Goal: Navigation & Orientation: Find specific page/section

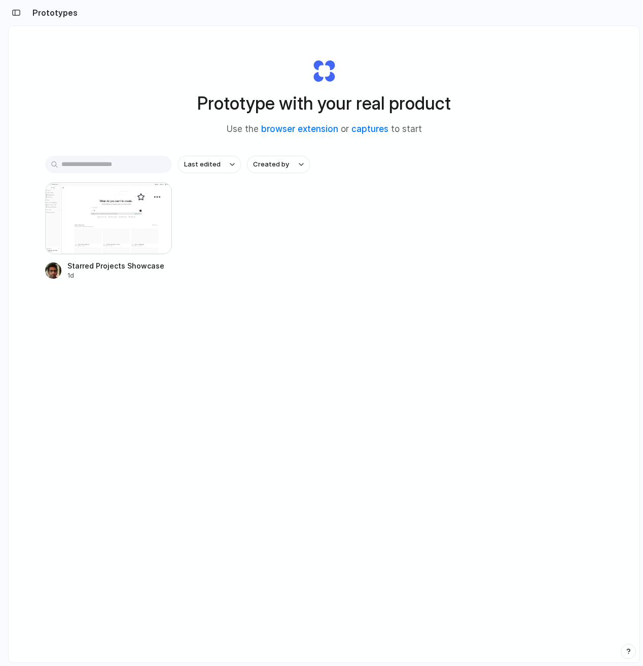
click at [103, 222] on div at bounding box center [108, 218] width 127 height 72
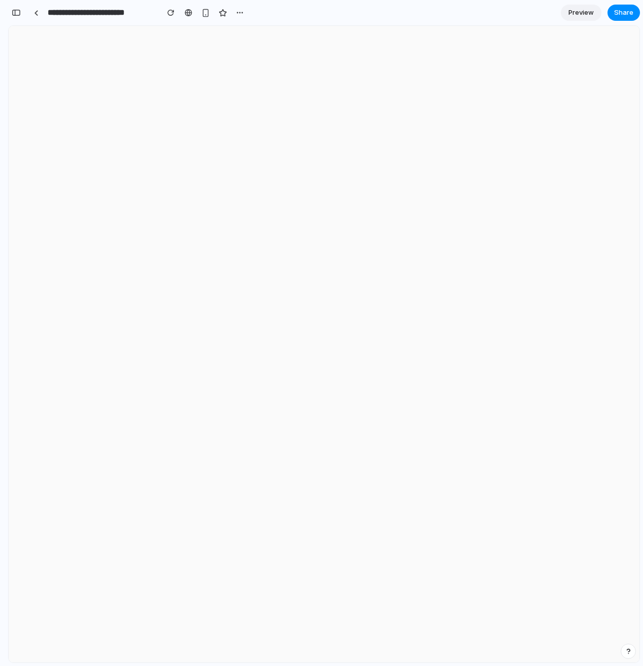
scroll to position [238, 0]
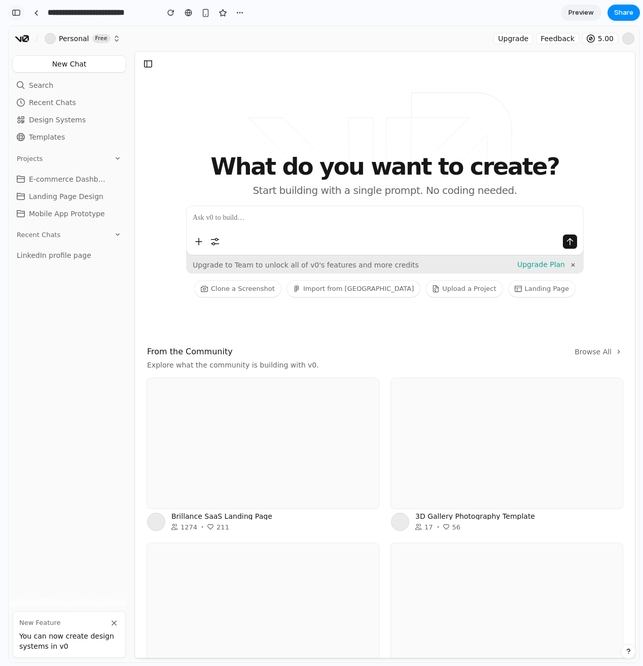
click at [15, 9] on div "button" at bounding box center [16, 12] width 9 height 7
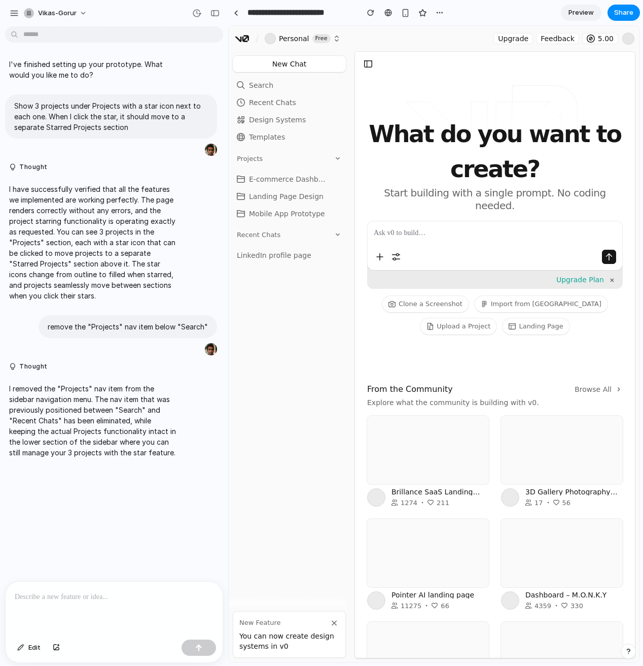
scroll to position [0, 0]
click at [66, 12] on span "vikas-gorur" at bounding box center [57, 13] width 39 height 10
click at [66, 12] on div "Settings Invite members Change theme Sign out" at bounding box center [321, 333] width 643 height 666
click at [212, 17] on button "button" at bounding box center [215, 13] width 16 height 16
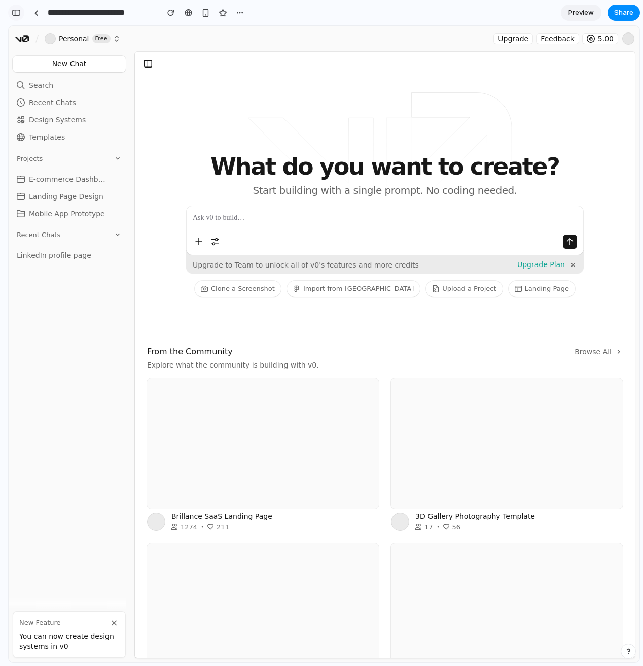
click at [17, 13] on div "button" at bounding box center [16, 12] width 9 height 7
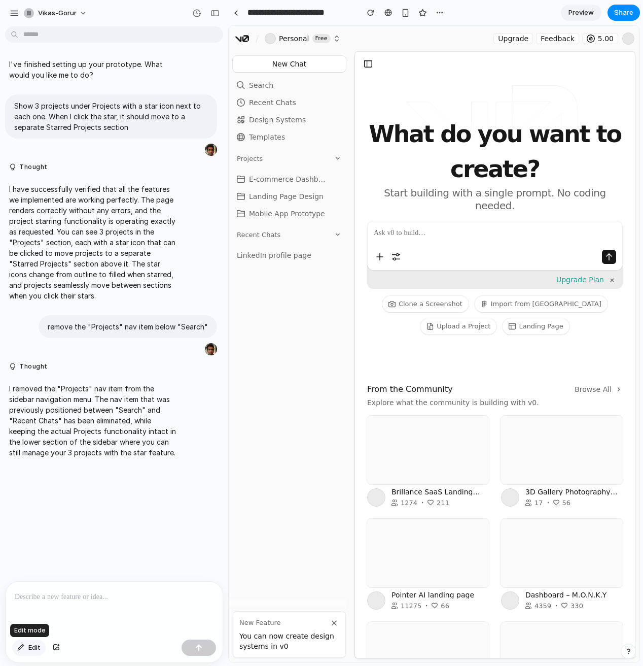
click at [17, 645] on div "button" at bounding box center [20, 647] width 7 height 6
click at [31, 647] on span "Edit" at bounding box center [34, 647] width 12 height 10
click at [95, 594] on p at bounding box center [114, 597] width 199 height 12
click at [213, 15] on div "button" at bounding box center [215, 13] width 9 height 7
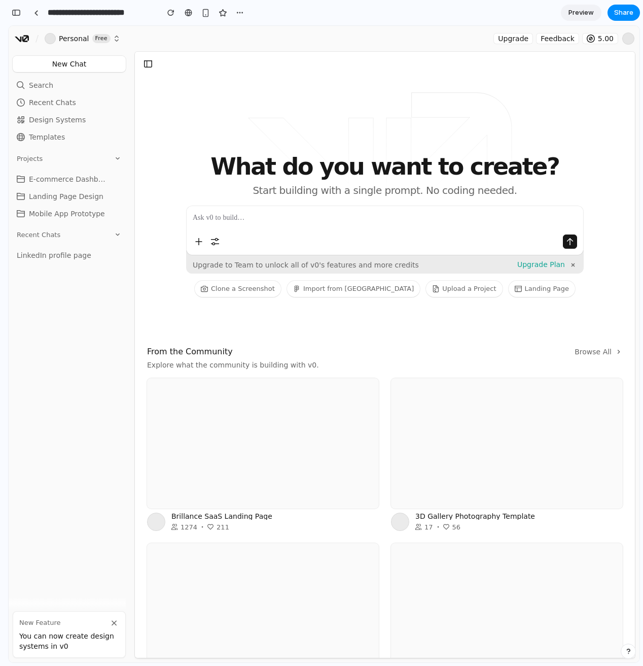
click at [51, 137] on span "Templates" at bounding box center [47, 137] width 36 height 10
click at [589, 11] on span "Preview" at bounding box center [581, 13] width 25 height 10
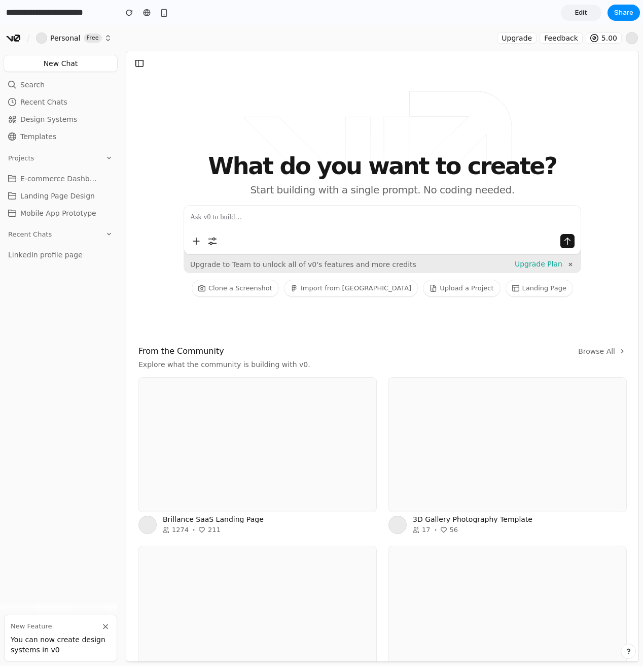
click at [589, 11] on link "Edit" at bounding box center [581, 13] width 41 height 16
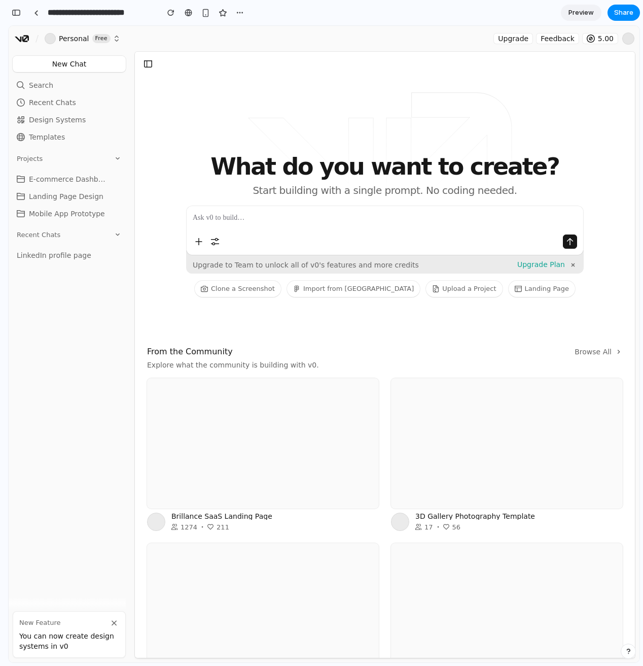
scroll to position [238, 0]
click at [589, 11] on span "Preview" at bounding box center [581, 13] width 25 height 10
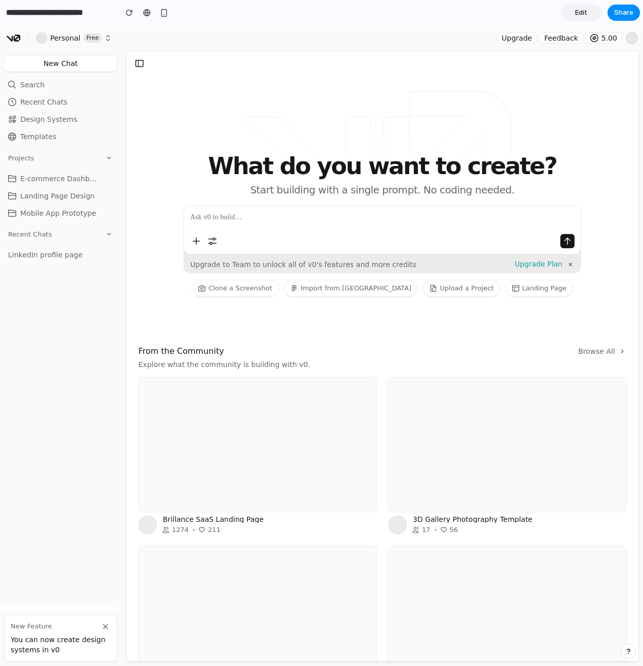
click at [589, 11] on link "Edit" at bounding box center [581, 13] width 41 height 16
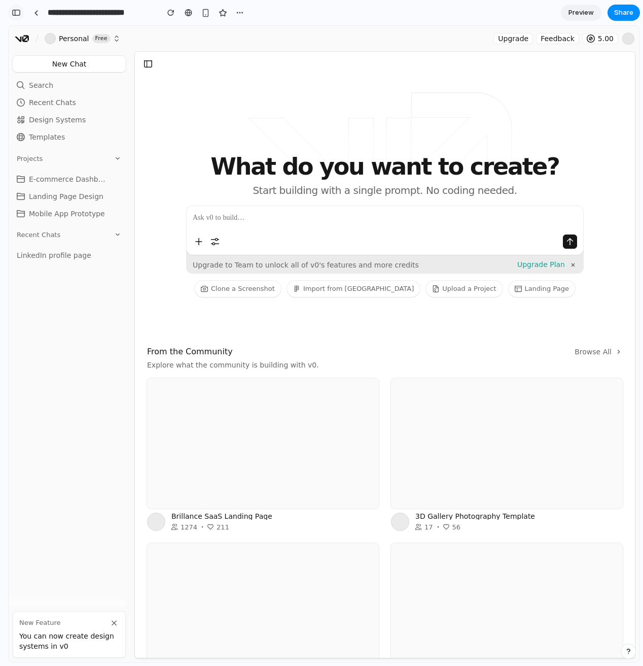
click at [18, 12] on div "button" at bounding box center [16, 12] width 9 height 7
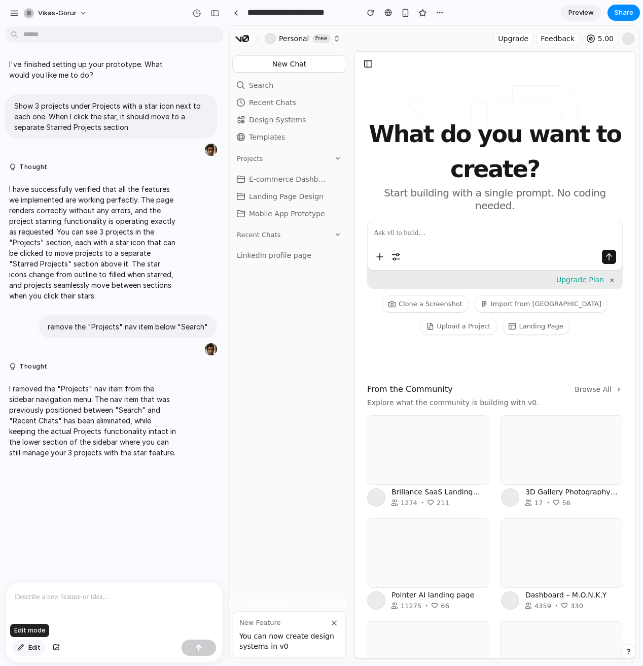
click at [27, 649] on button "Edit" at bounding box center [28, 647] width 33 height 16
click at [416, 294] on div at bounding box center [434, 344] width 411 height 636
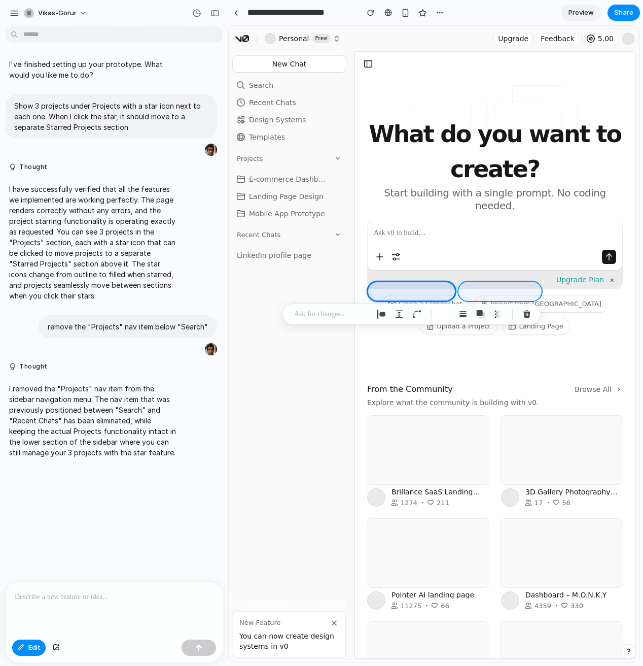
click at [490, 287] on div at bounding box center [434, 344] width 411 height 636
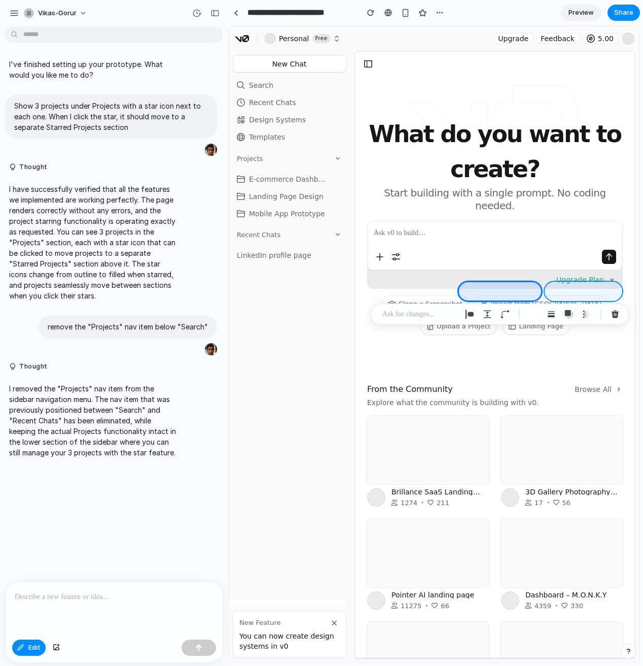
click at [581, 291] on div at bounding box center [434, 344] width 411 height 636
click at [624, 316] on div "button" at bounding box center [624, 313] width 9 height 9
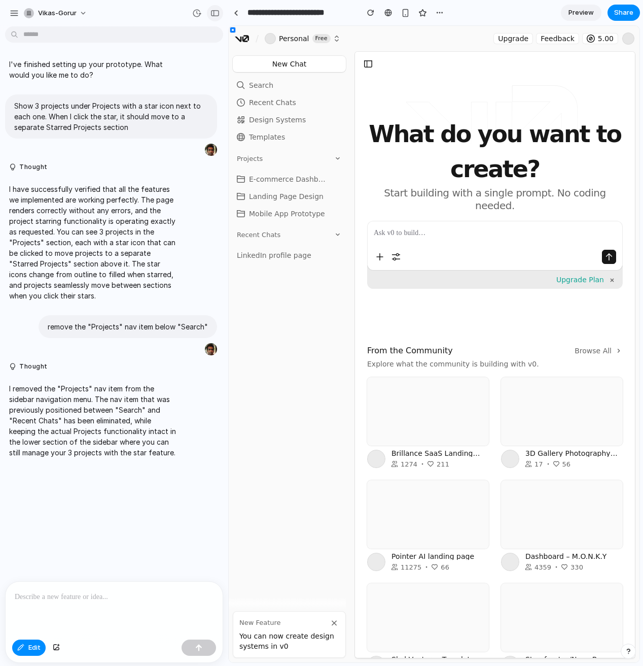
click at [216, 12] on div "button" at bounding box center [215, 13] width 9 height 7
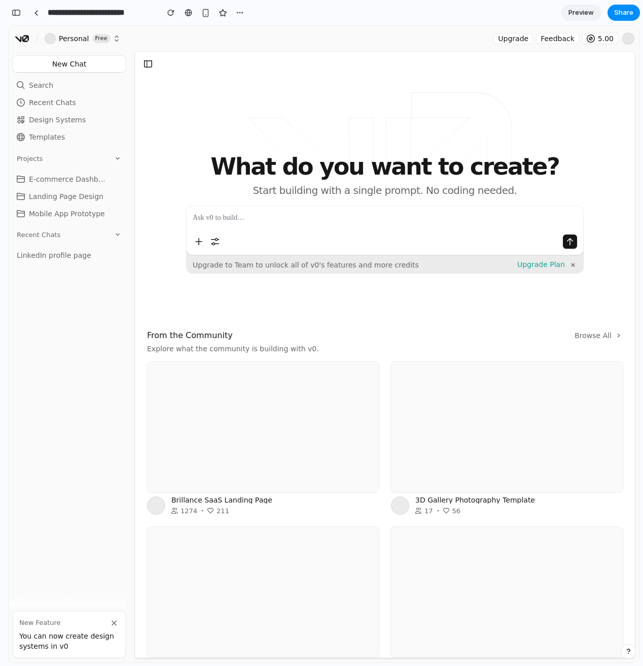
scroll to position [238, 0]
click at [14, 8] on button "button" at bounding box center [16, 13] width 16 height 16
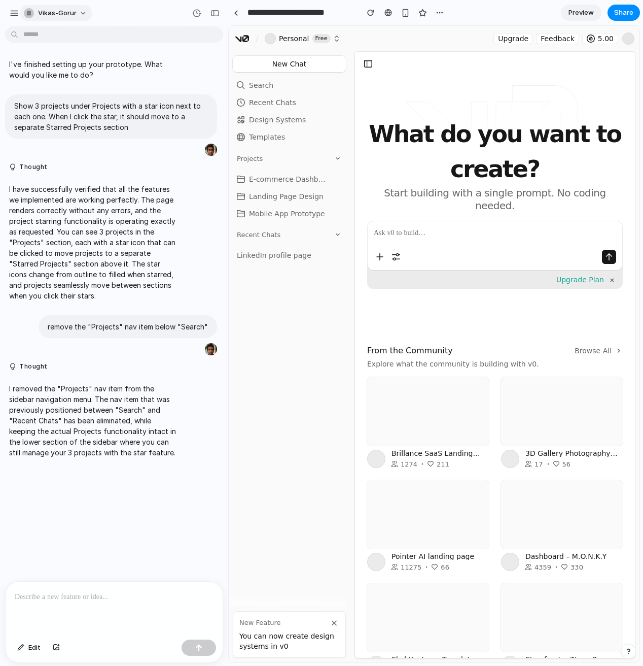
click at [56, 15] on span "vikas-gorur" at bounding box center [57, 13] width 39 height 10
click at [16, 14] on div "Settings Invite members Change theme Sign out" at bounding box center [321, 333] width 643 height 666
click at [15, 11] on div "button" at bounding box center [14, 13] width 9 height 9
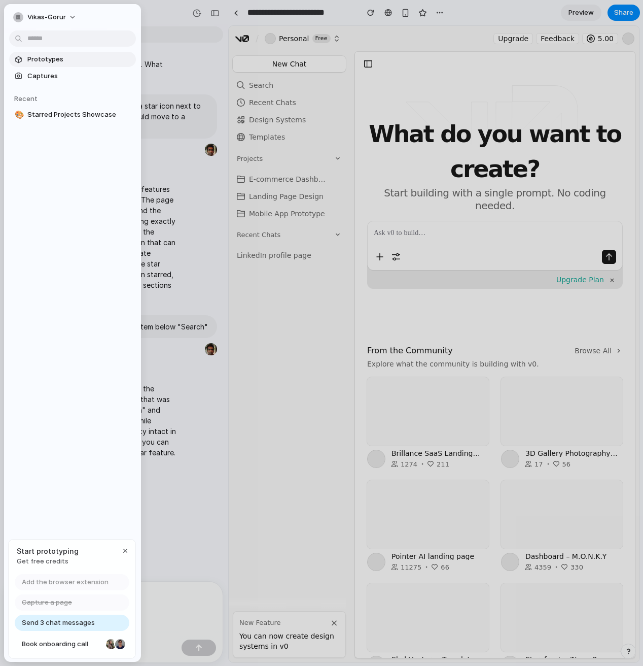
click at [47, 61] on span "Prototypes" at bounding box center [79, 59] width 105 height 10
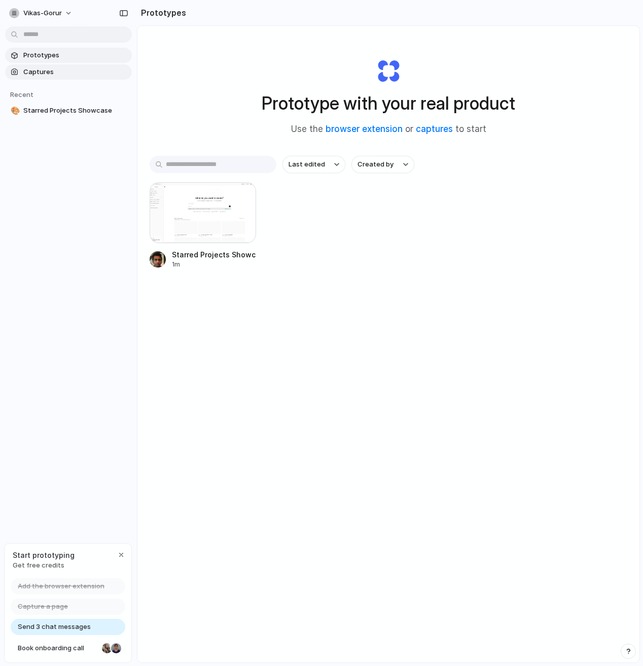
click at [43, 73] on span "Captures" at bounding box center [75, 72] width 105 height 10
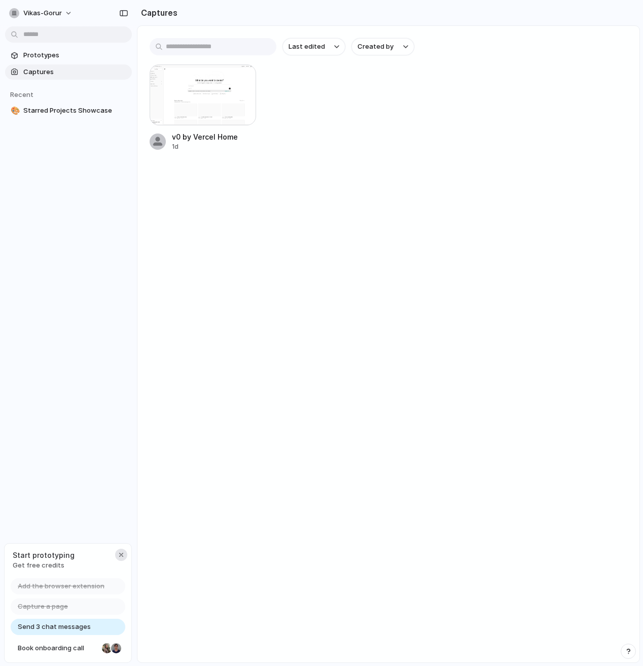
click at [119, 554] on div "button" at bounding box center [121, 554] width 8 height 8
click at [63, 52] on span "Prototypes" at bounding box center [75, 55] width 105 height 10
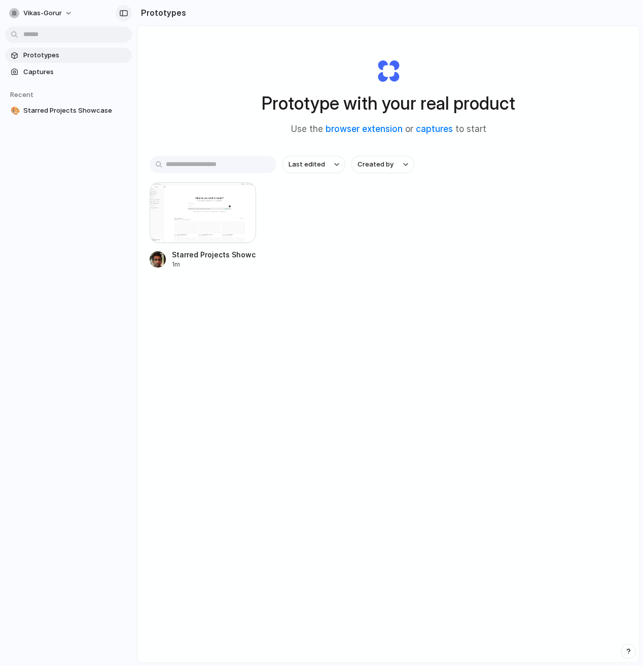
click at [126, 13] on div "button" at bounding box center [123, 13] width 9 height 7
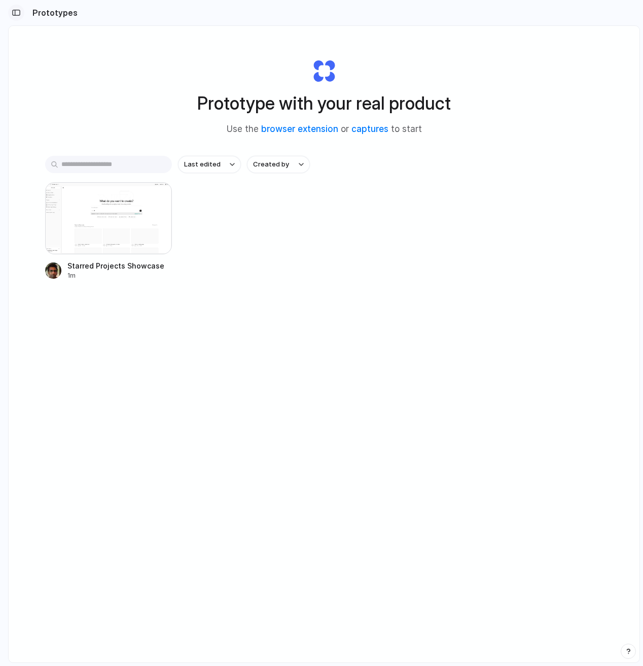
click at [14, 8] on button "button" at bounding box center [16, 13] width 16 height 16
